Goal: Information Seeking & Learning: Check status

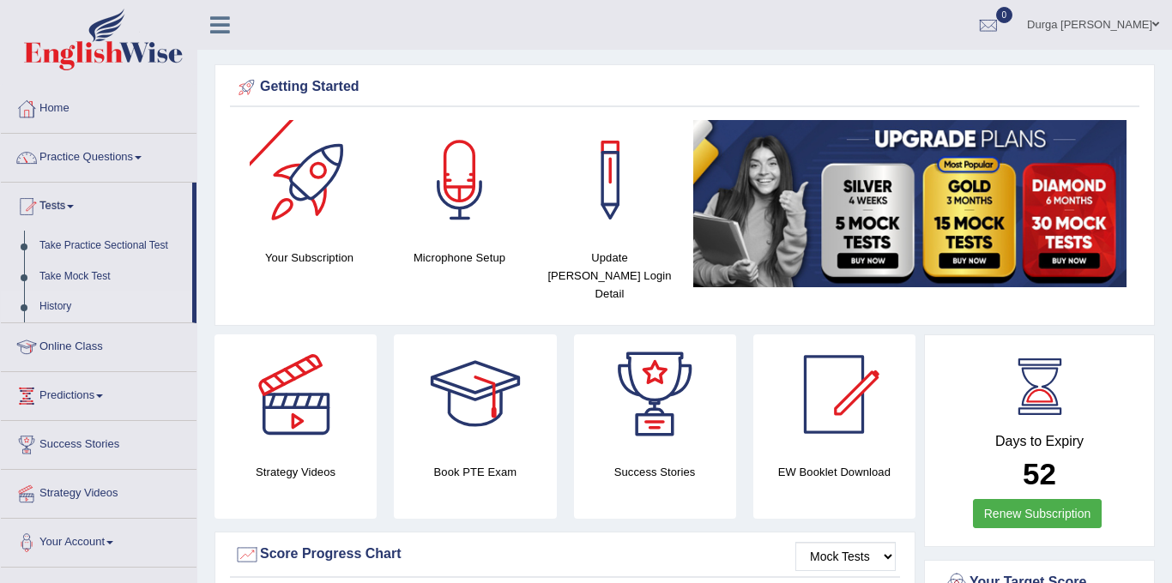
click at [68, 305] on link "History" at bounding box center [112, 307] width 160 height 31
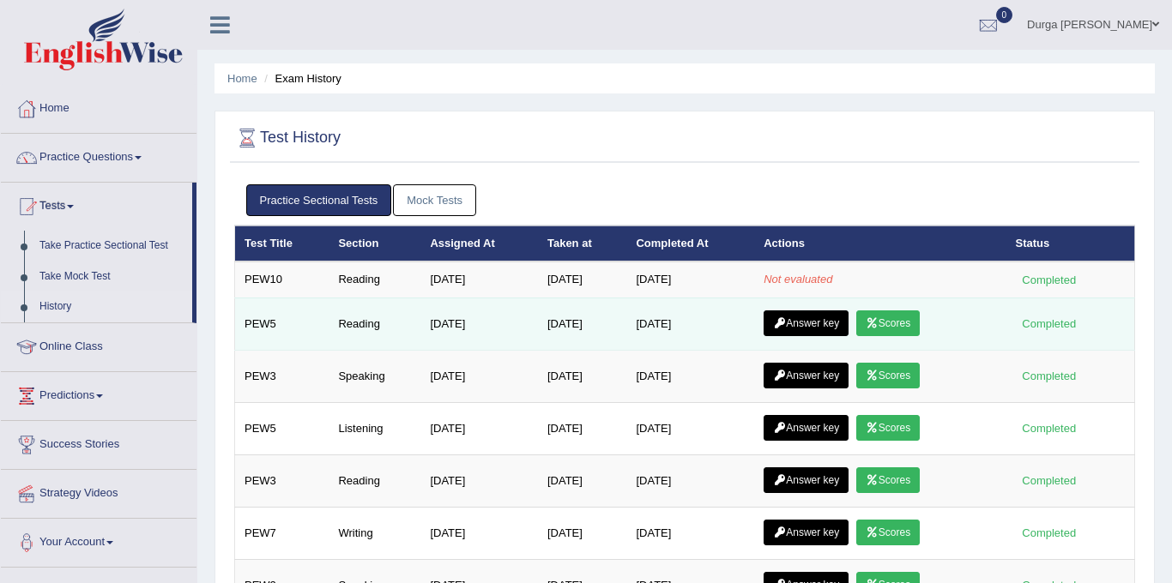
click at [784, 314] on link "Answer key" at bounding box center [806, 324] width 85 height 26
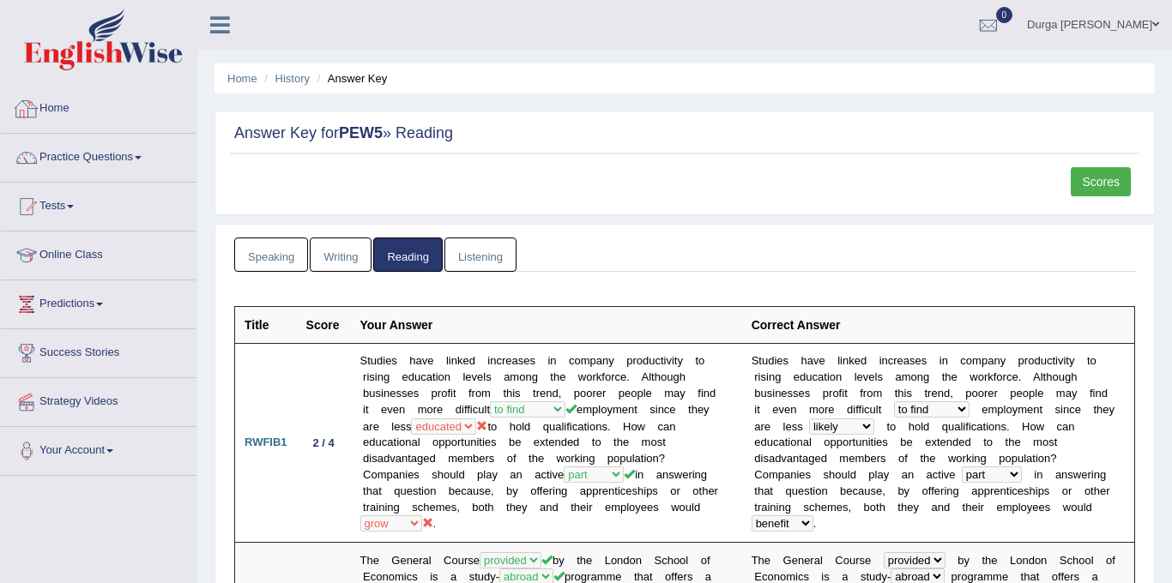
click at [92, 118] on link "Home" at bounding box center [99, 106] width 196 height 43
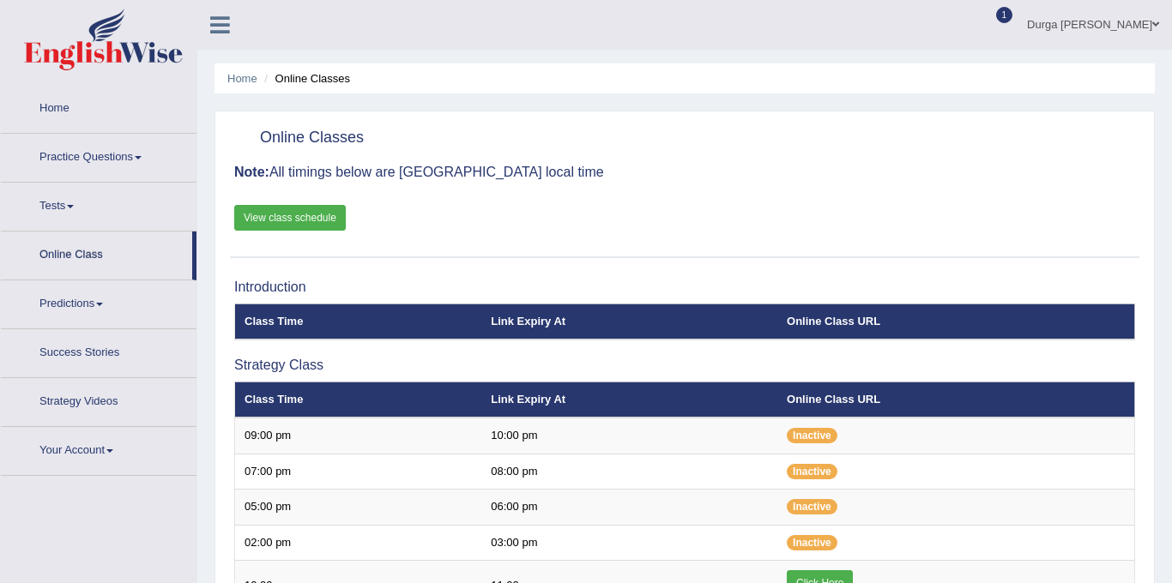
click at [322, 215] on link "View class schedule" at bounding box center [290, 218] width 112 height 26
click at [1001, 27] on div at bounding box center [988, 26] width 26 height 26
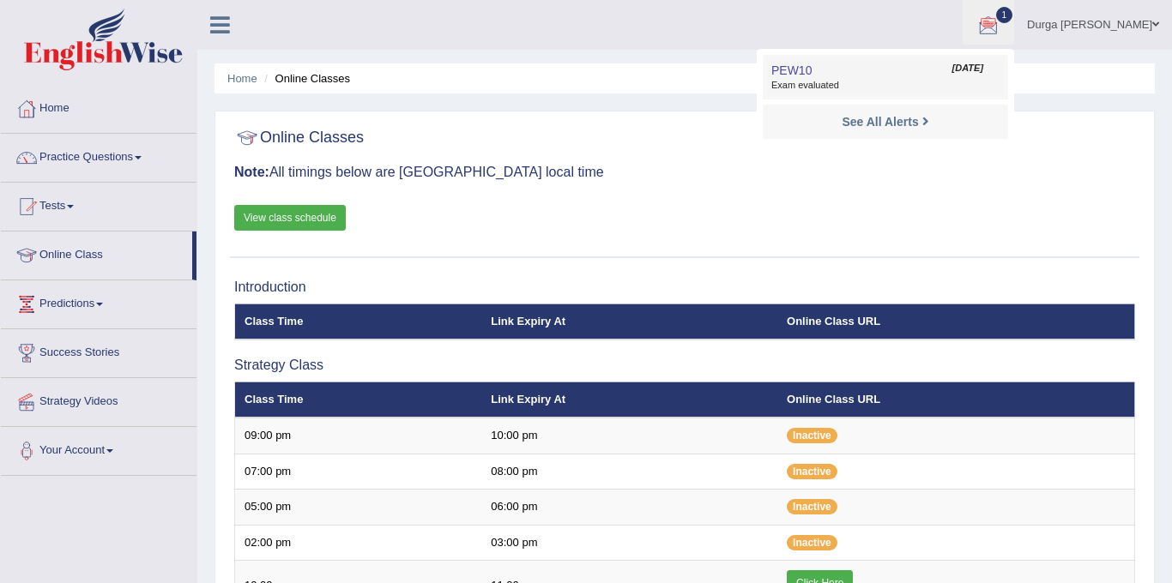
click at [909, 71] on link "PEW10 Aug 29, 2025 Exam evaluated" at bounding box center [885, 77] width 237 height 36
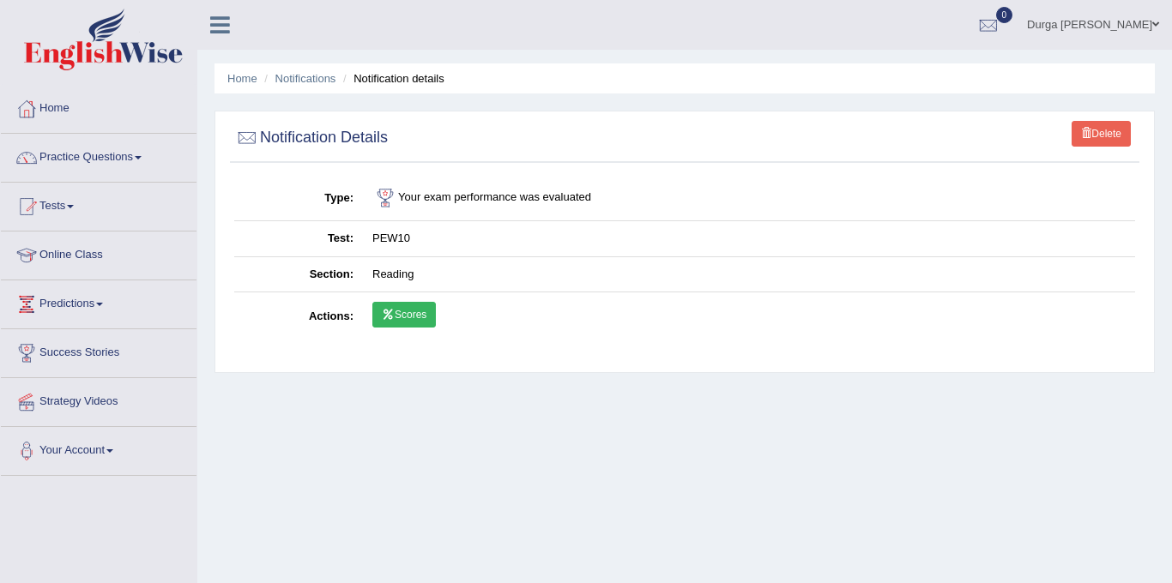
click at [405, 316] on link "Scores" at bounding box center [403, 315] width 63 height 26
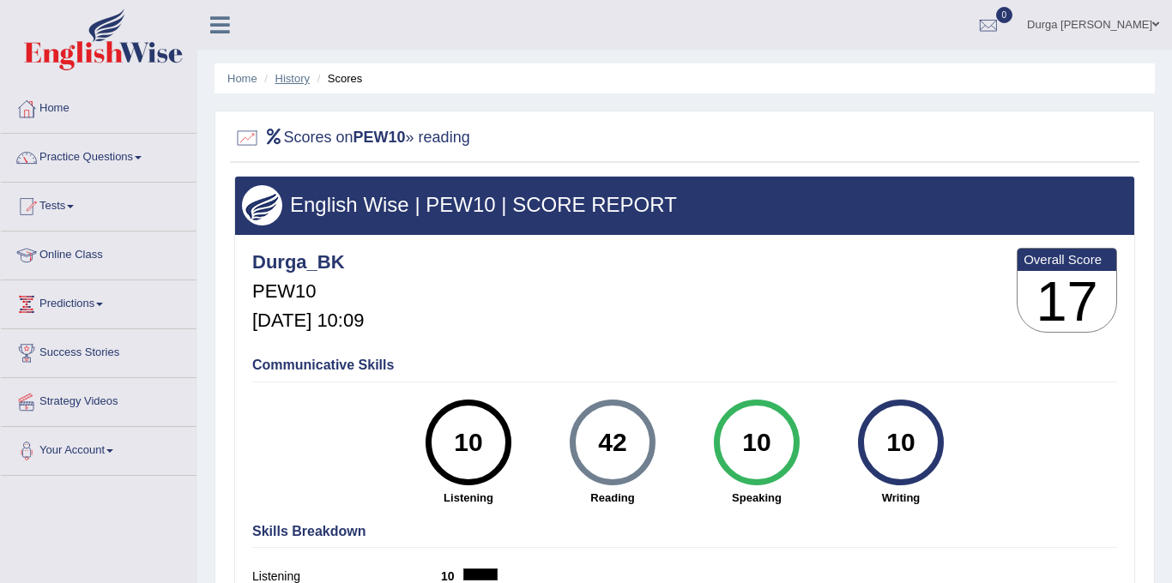
click at [299, 76] on link "History" at bounding box center [292, 78] width 34 height 13
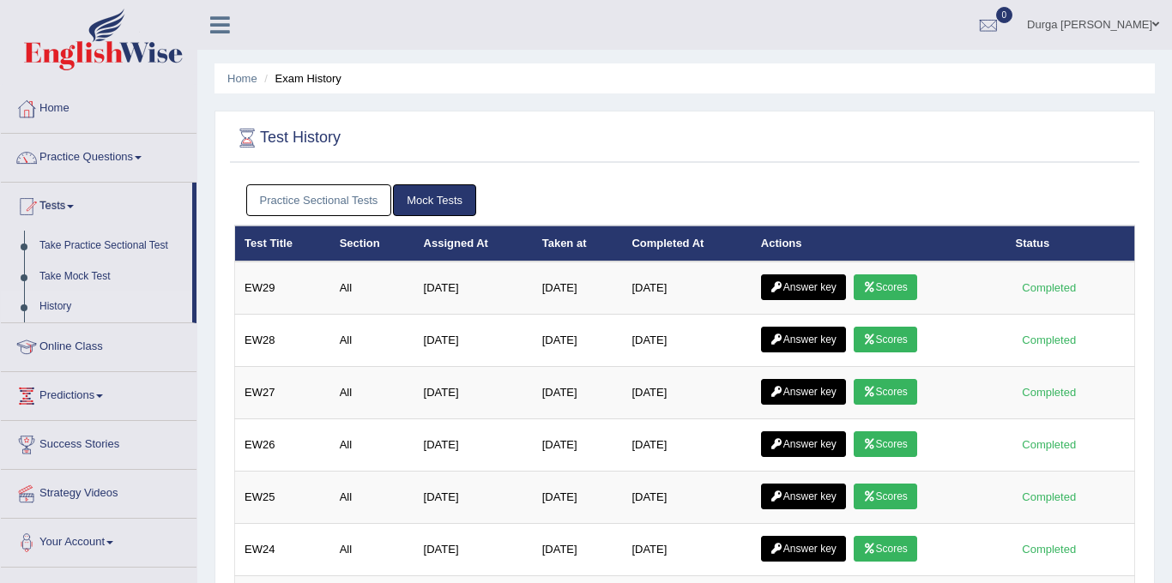
click at [342, 205] on link "Practice Sectional Tests" at bounding box center [319, 200] width 146 height 32
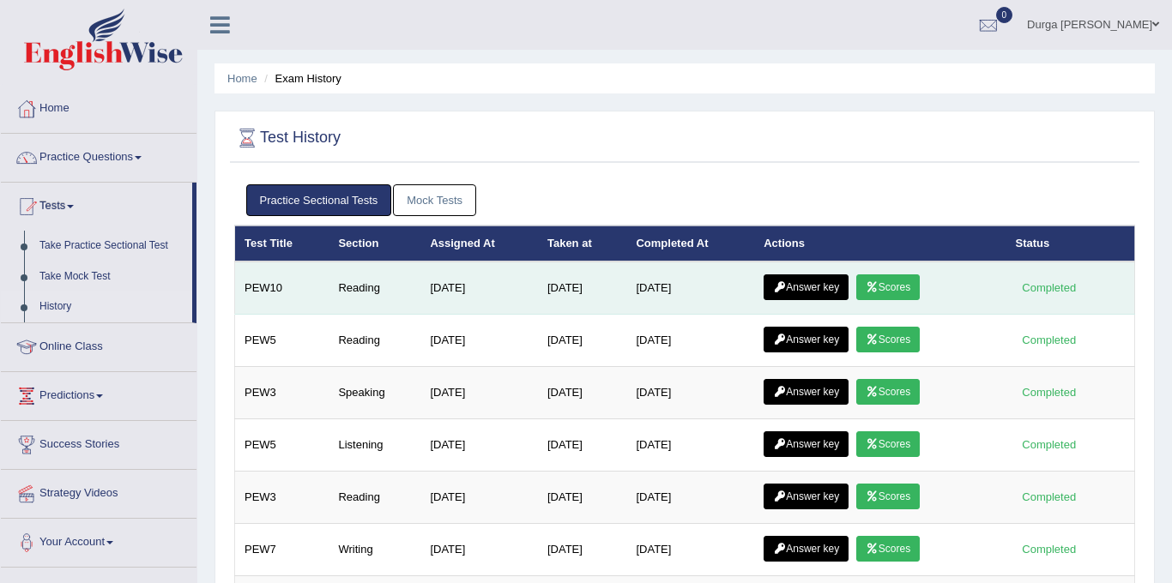
click at [829, 286] on link "Answer key" at bounding box center [806, 288] width 85 height 26
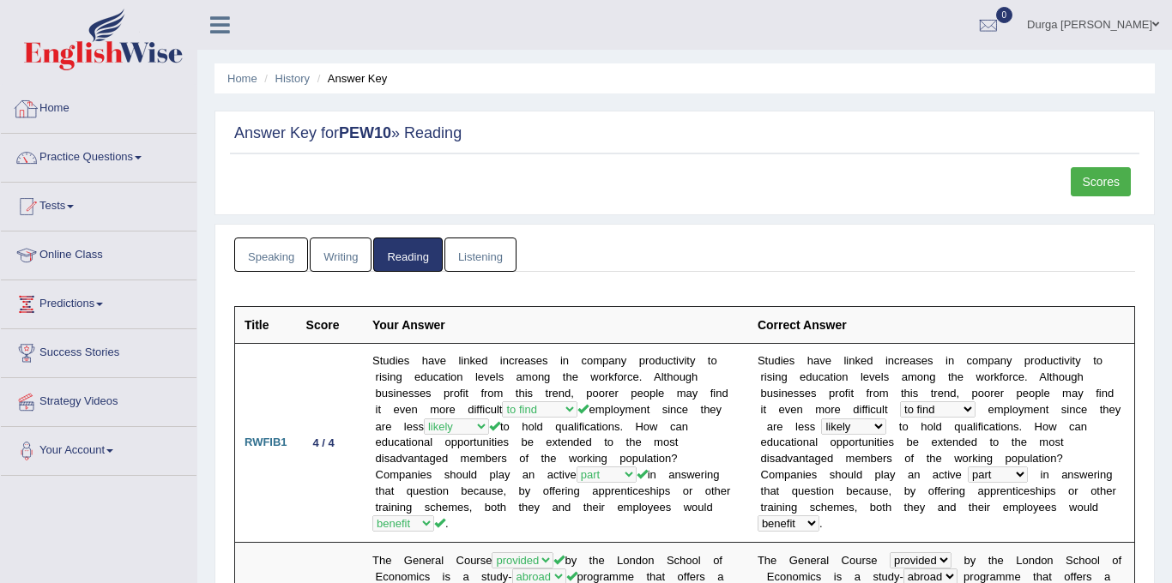
click at [81, 103] on link "Home" at bounding box center [99, 106] width 196 height 43
